Goal: Task Accomplishment & Management: Use online tool/utility

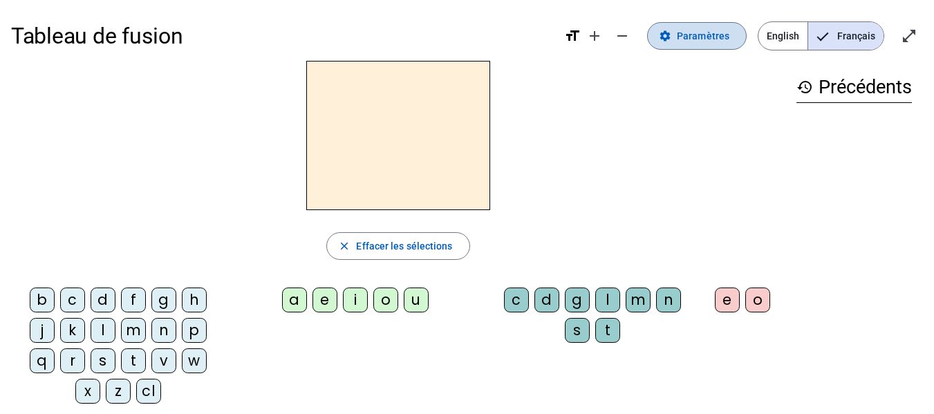
click at [707, 37] on span "Paramètres" at bounding box center [703, 36] width 53 height 17
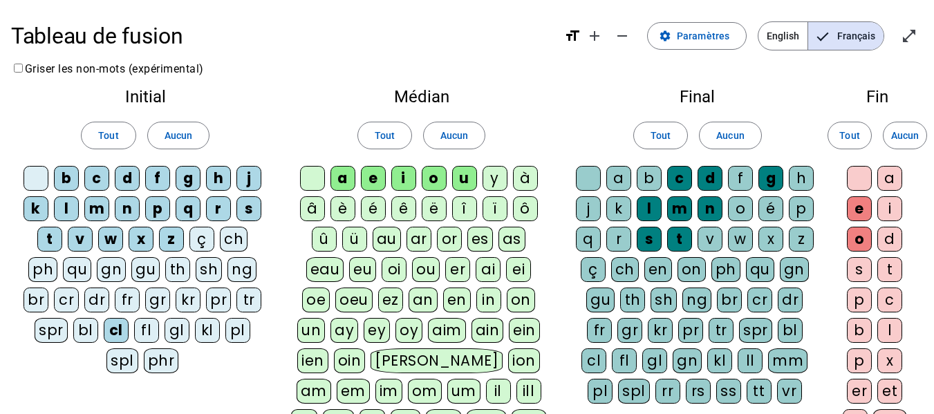
scroll to position [69, 0]
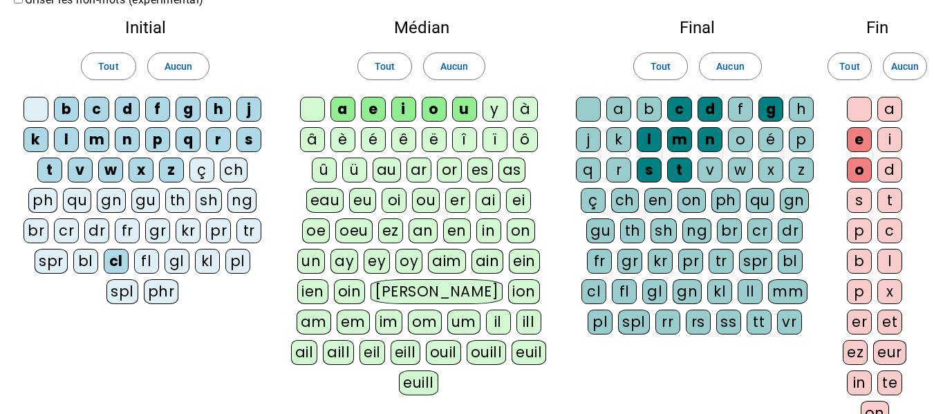
click at [310, 138] on div "â" at bounding box center [312, 139] width 25 height 25
click at [533, 115] on div "à" at bounding box center [525, 109] width 25 height 25
click at [164, 140] on div "p" at bounding box center [157, 139] width 25 height 25
click at [172, 149] on letter-bubble "p" at bounding box center [160, 142] width 30 height 30
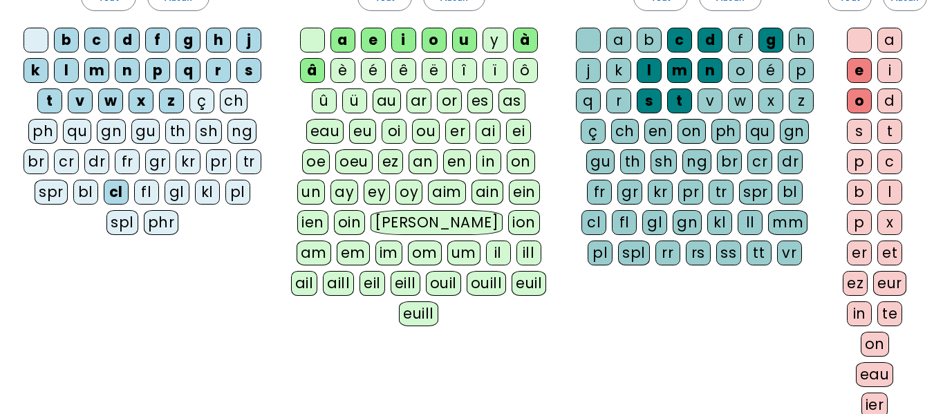
scroll to position [331, 0]
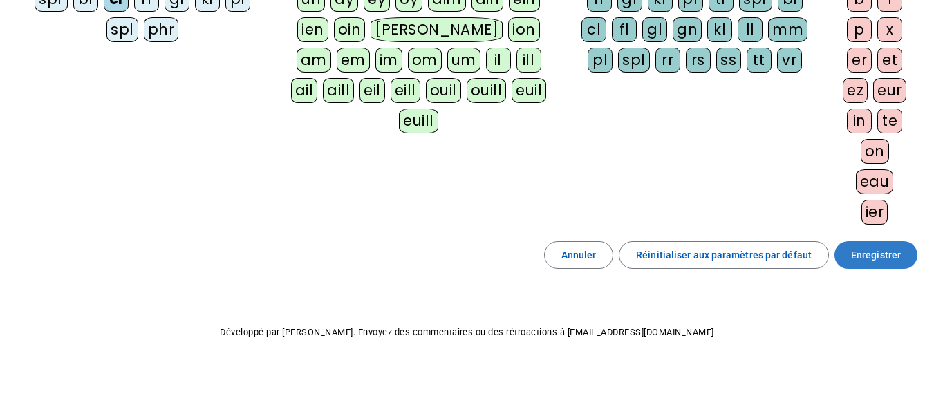
click at [870, 259] on span "Enregistrer" at bounding box center [876, 255] width 50 height 17
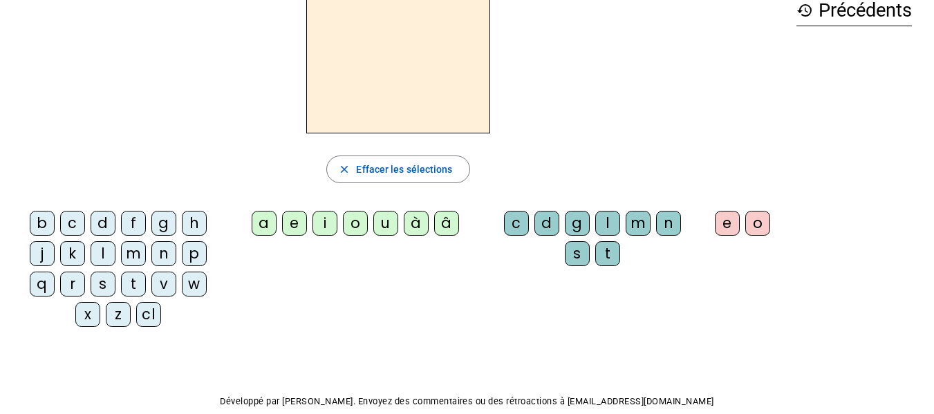
scroll to position [8, 0]
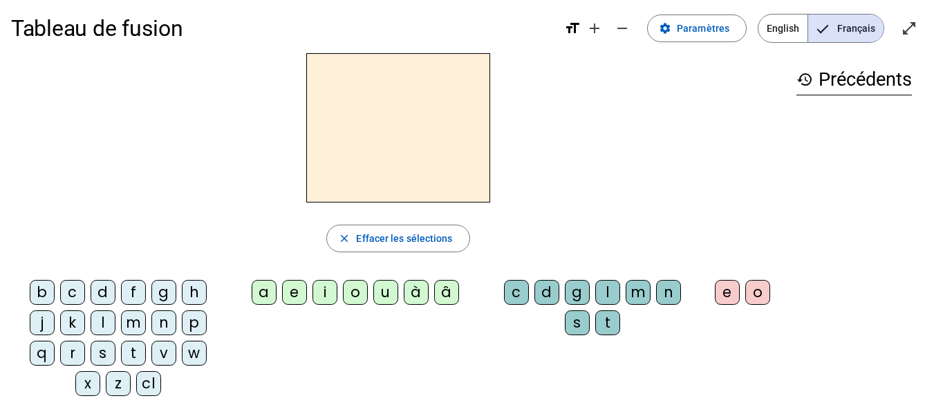
drag, startPoint x: 444, startPoint y: 295, endPoint x: 452, endPoint y: 291, distance: 9.0
click at [446, 293] on div "â" at bounding box center [446, 292] width 25 height 25
click at [673, 297] on div "n" at bounding box center [668, 292] width 25 height 25
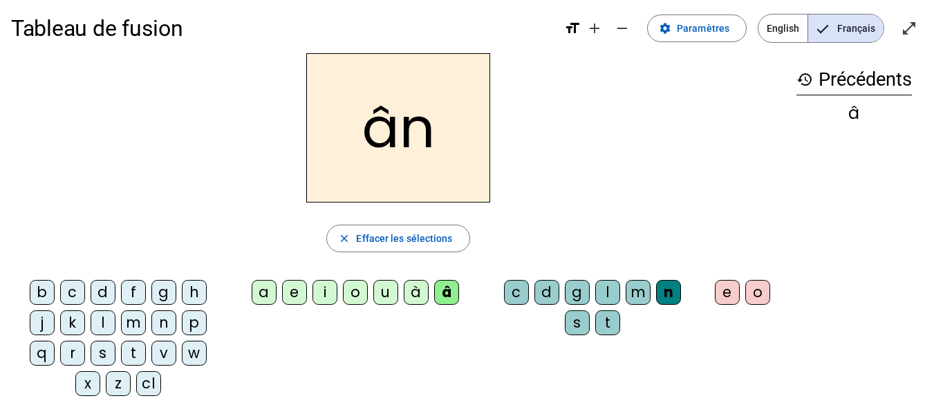
click at [720, 296] on div "e" at bounding box center [727, 292] width 25 height 25
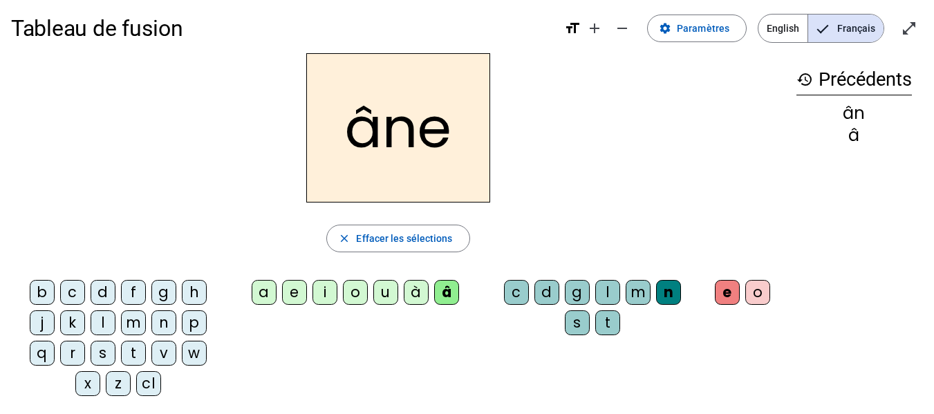
click at [628, 295] on div "m" at bounding box center [638, 292] width 25 height 25
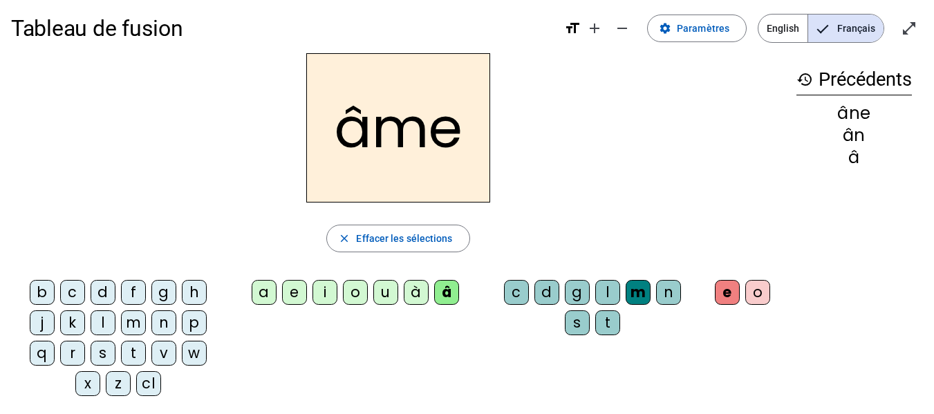
click at [585, 288] on div "g" at bounding box center [577, 292] width 25 height 25
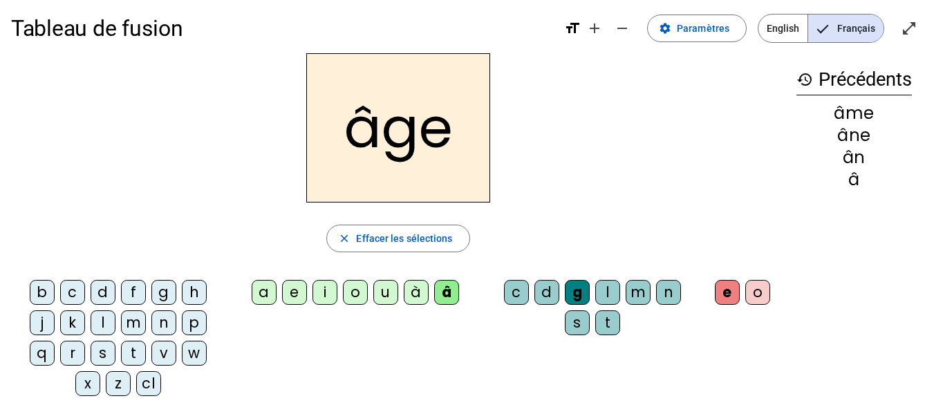
click at [195, 321] on div "p" at bounding box center [194, 322] width 25 height 25
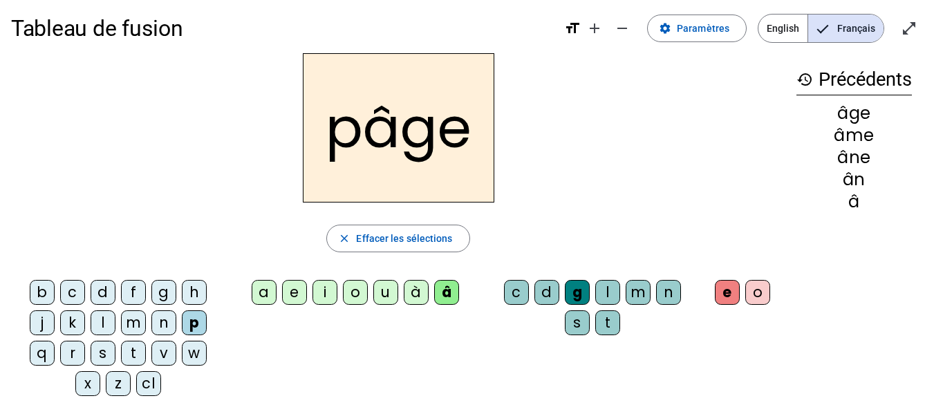
click at [266, 289] on div "a" at bounding box center [264, 292] width 25 height 25
click at [101, 360] on div "s" at bounding box center [103, 353] width 25 height 25
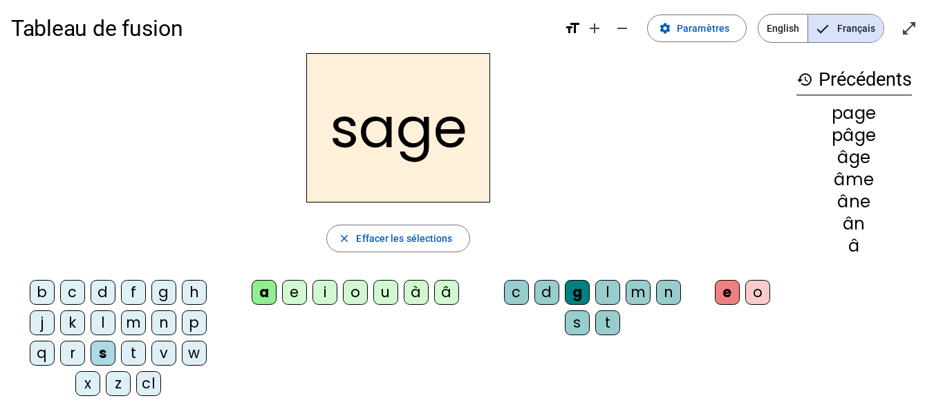
click at [168, 324] on div "n" at bounding box center [163, 322] width 25 height 25
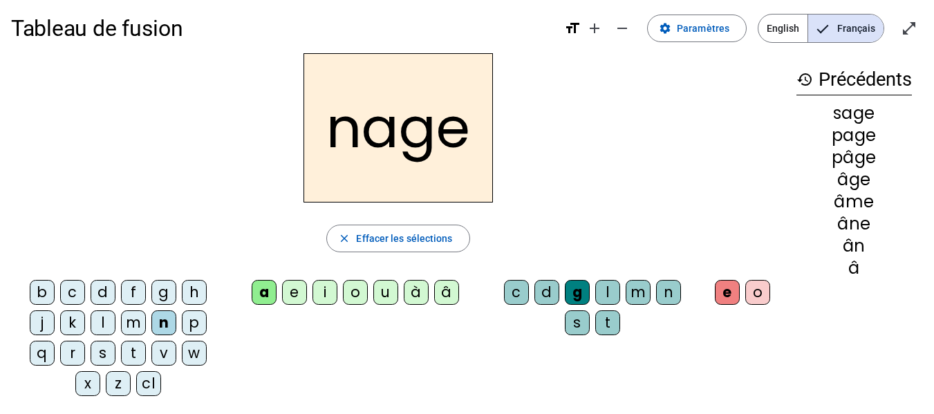
click at [138, 320] on div "m" at bounding box center [133, 322] width 25 height 25
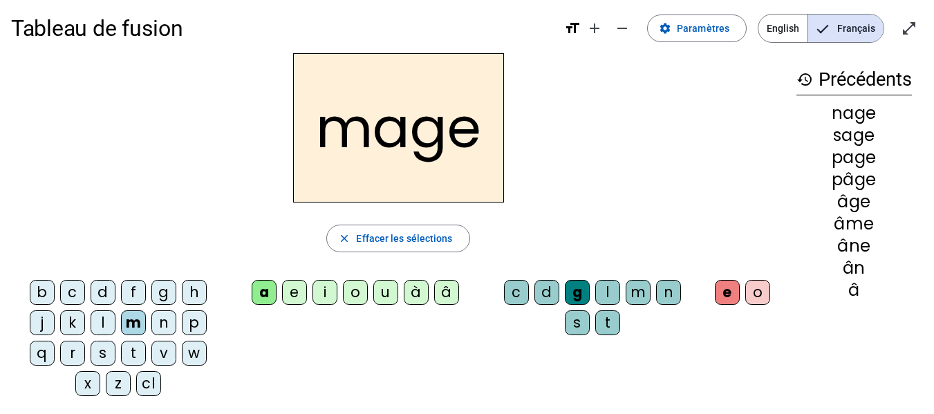
click at [385, 292] on div "u" at bounding box center [385, 292] width 25 height 25
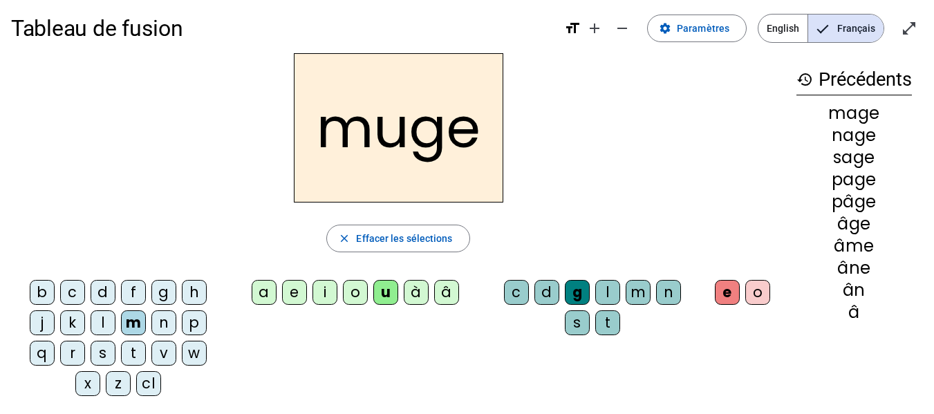
click at [102, 318] on div "l" at bounding box center [103, 322] width 25 height 25
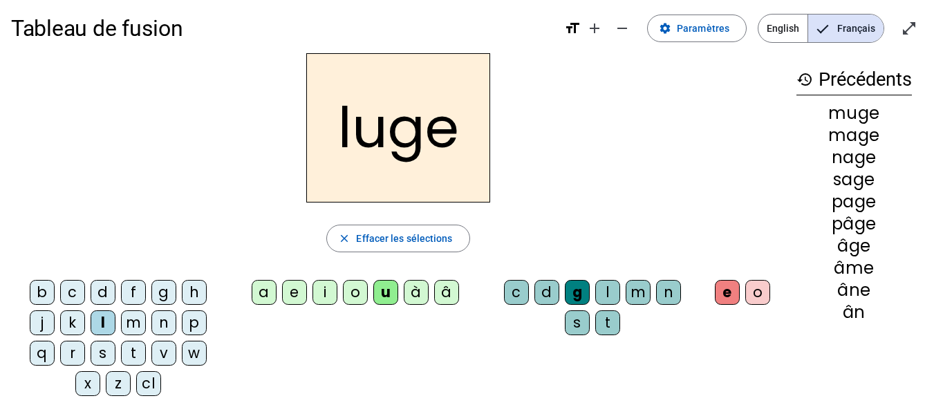
click at [362, 299] on div "o" at bounding box center [355, 292] width 25 height 25
